Goal: Transaction & Acquisition: Book appointment/travel/reservation

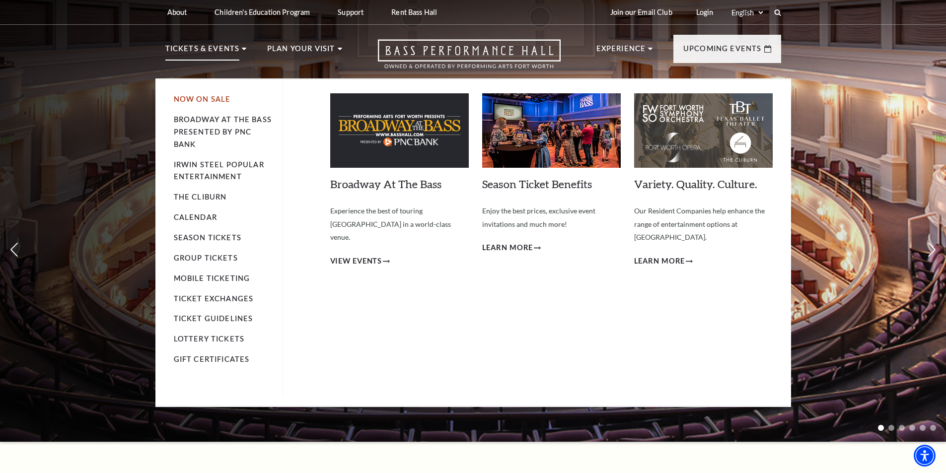
click at [204, 95] on link "Now On Sale" at bounding box center [202, 99] width 57 height 8
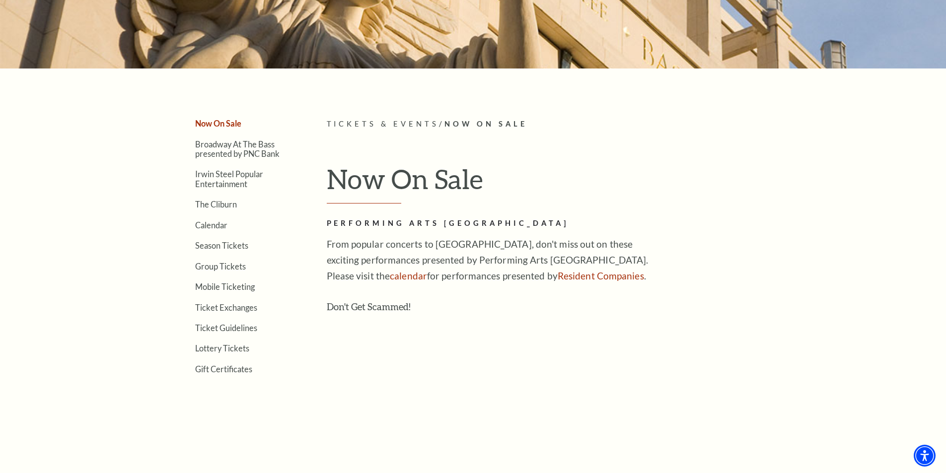
scroll to position [199, 0]
click at [208, 227] on link "Calendar" at bounding box center [211, 225] width 32 height 9
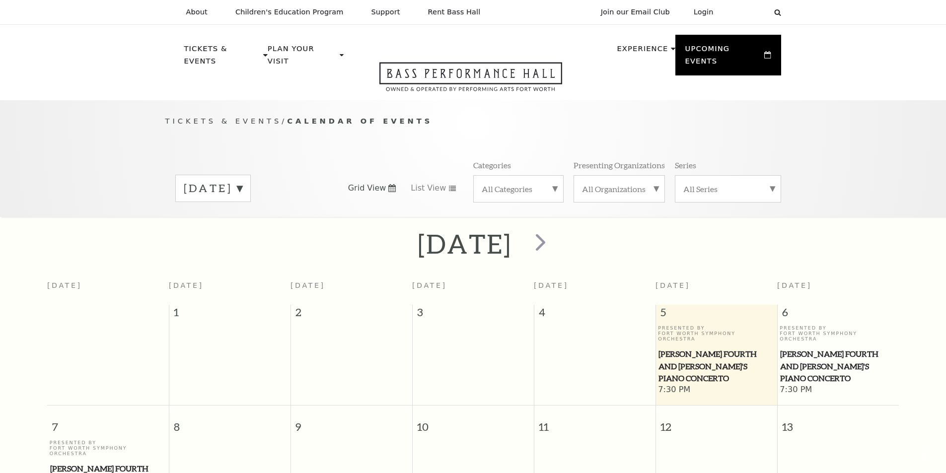
scroll to position [88, 0]
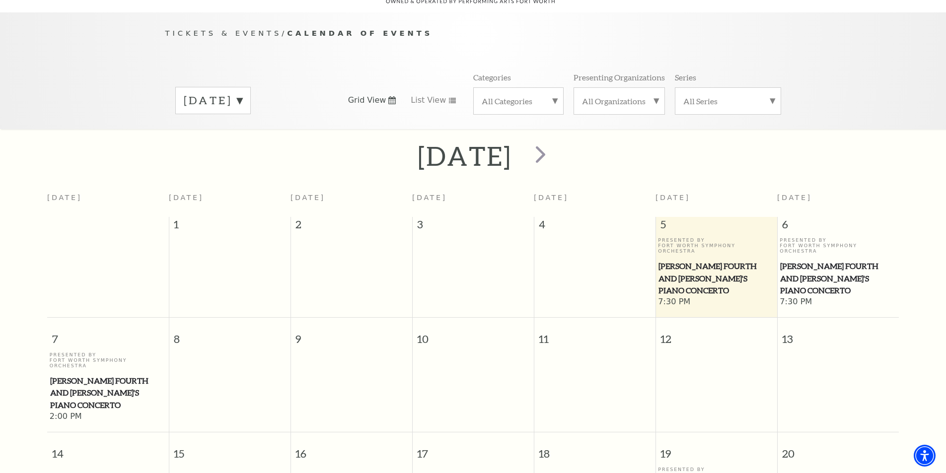
click at [743, 260] on span "[PERSON_NAME] Fourth and [PERSON_NAME]'s Piano Concerto" at bounding box center [716, 278] width 116 height 37
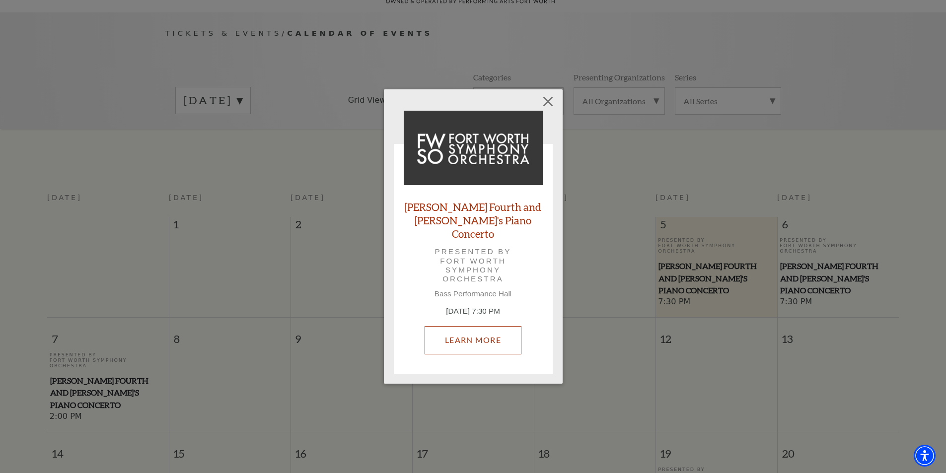
click at [470, 334] on link "Learn More" at bounding box center [472, 340] width 97 height 28
